Goal: Check status: Check status

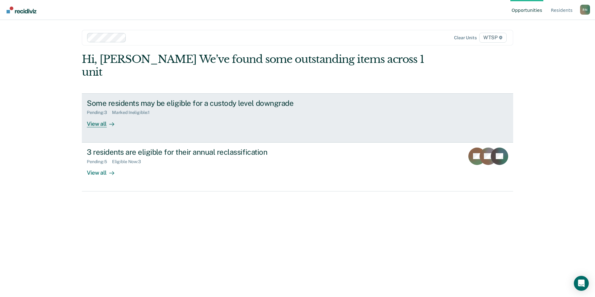
click at [98, 115] on div "View all" at bounding box center [104, 121] width 35 height 12
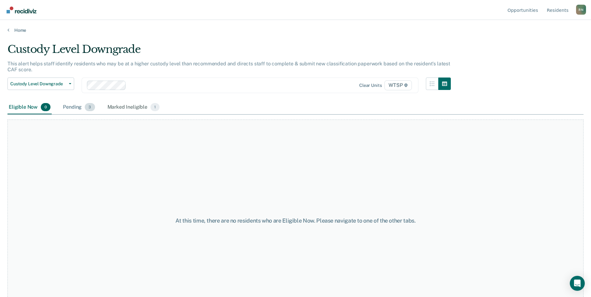
click at [75, 107] on div "Pending 3" at bounding box center [79, 108] width 34 height 14
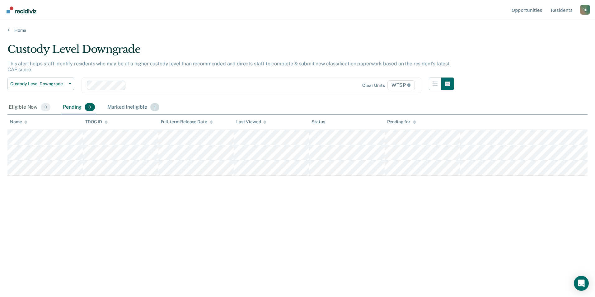
click at [153, 106] on span "1" at bounding box center [154, 107] width 9 height 8
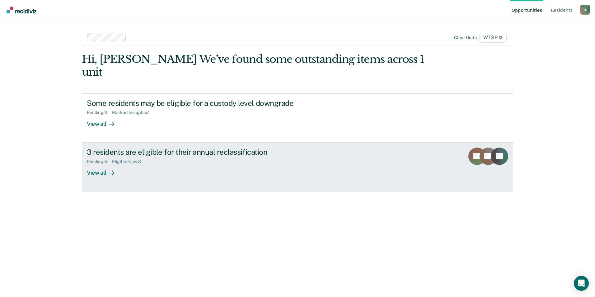
click at [161, 157] on div "Pending : 5 Eligible Now : 3" at bounding box center [196, 161] width 219 height 8
